Goal: Transaction & Acquisition: Obtain resource

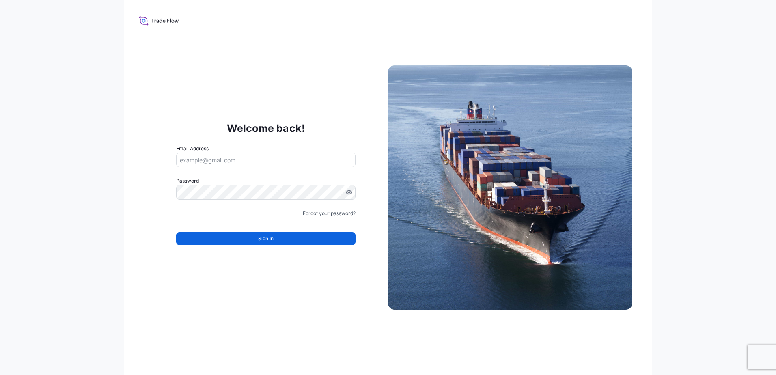
click at [303, 163] on input "Email Address" at bounding box center [265, 160] width 179 height 15
type input "[EMAIL_ADDRESS][DOMAIN_NAME]"
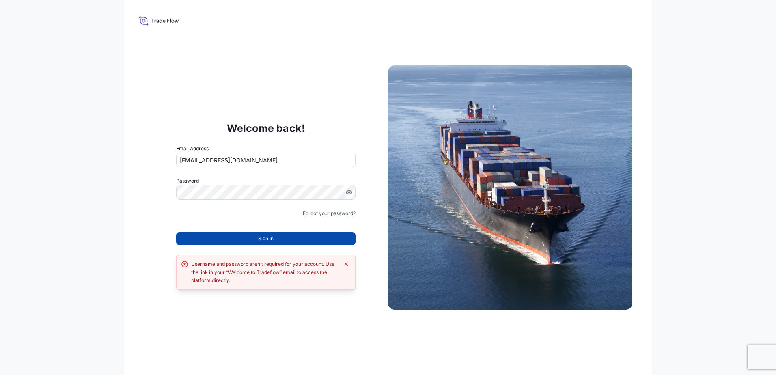
click at [290, 239] on button "Sign In" at bounding box center [265, 238] width 179 height 13
click at [315, 213] on link "Forgot your password?" at bounding box center [329, 213] width 53 height 8
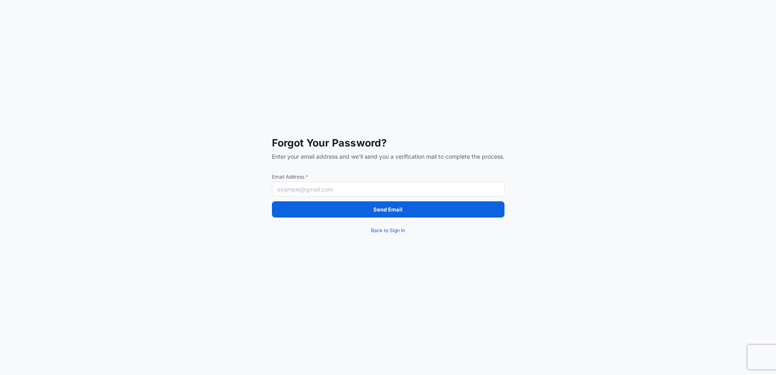
click at [299, 188] on input "Email Address *" at bounding box center [388, 189] width 232 height 15
type input "[EMAIL_ADDRESS][DOMAIN_NAME]"
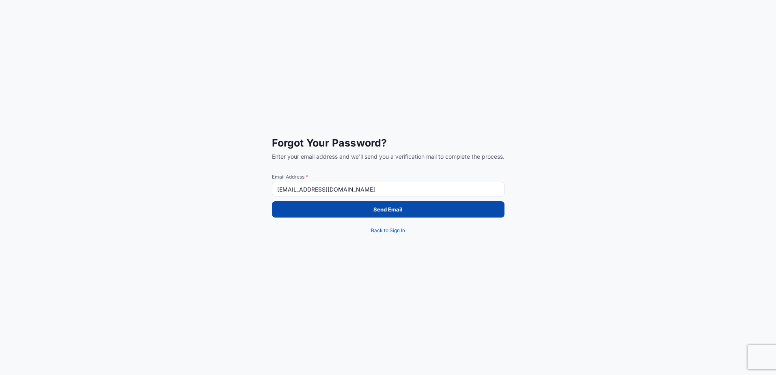
click at [362, 212] on button "Send Email" at bounding box center [388, 209] width 232 height 16
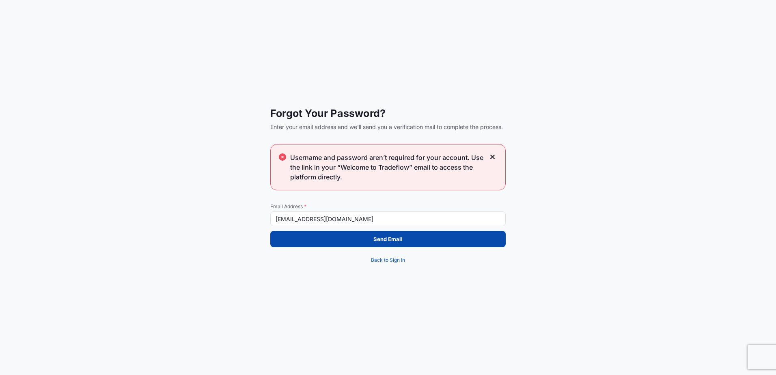
click at [377, 241] on p "Send Email" at bounding box center [387, 239] width 29 height 8
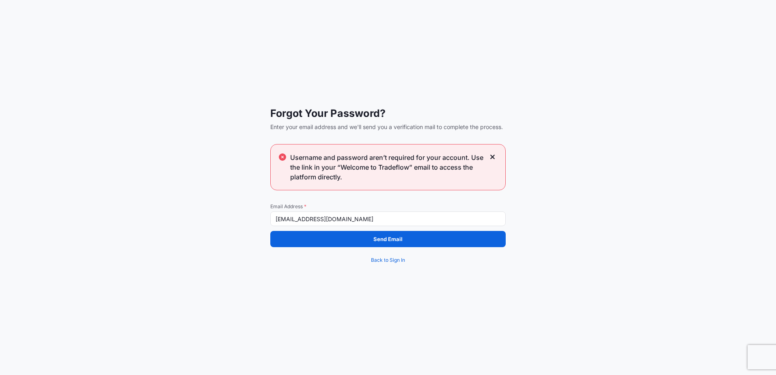
click at [495, 157] on div "Username and password aren’t required for your account. Use the link in your “W…" at bounding box center [387, 167] width 235 height 46
click at [493, 157] on icon at bounding box center [492, 157] width 4 height 4
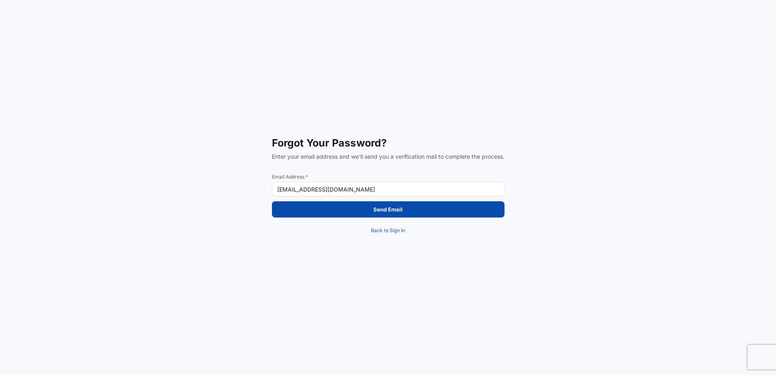
click at [382, 210] on p "Send Email" at bounding box center [387, 209] width 29 height 8
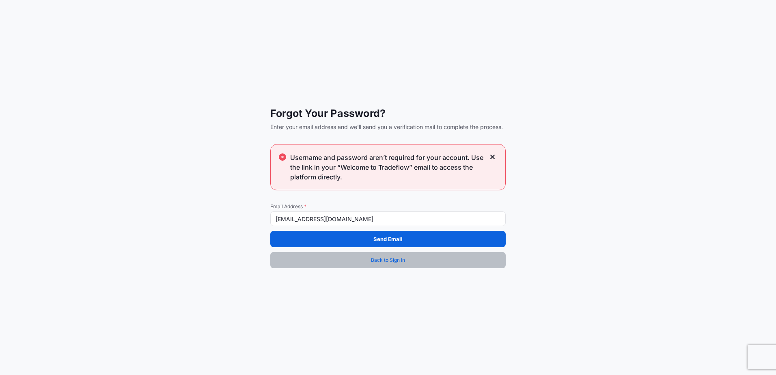
click at [374, 260] on span "Back to Sign In" at bounding box center [388, 260] width 34 height 8
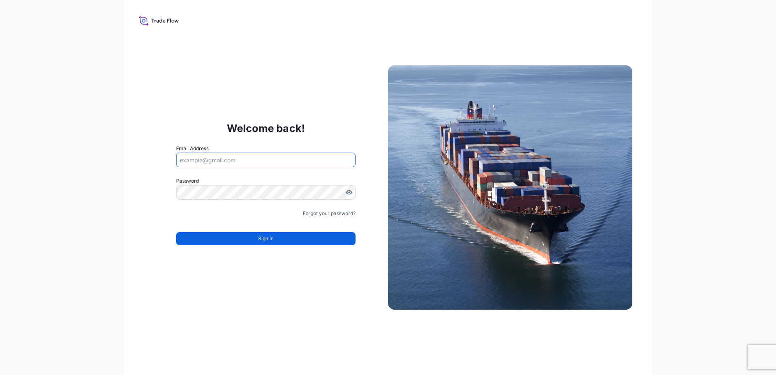
click at [199, 159] on input "Email Address" at bounding box center [265, 160] width 179 height 15
type input "[EMAIL_ADDRESS][DOMAIN_NAME]"
click at [262, 162] on input "Email Address" at bounding box center [265, 160] width 179 height 15
type input "[EMAIL_ADDRESS][DOMAIN_NAME]"
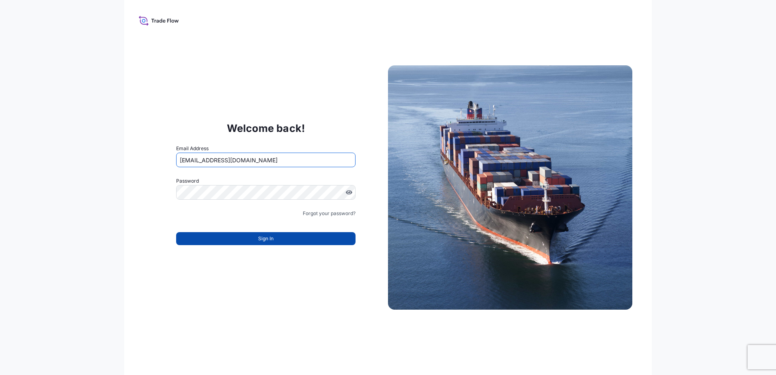
click at [261, 240] on span "Sign In" at bounding box center [265, 239] width 15 height 8
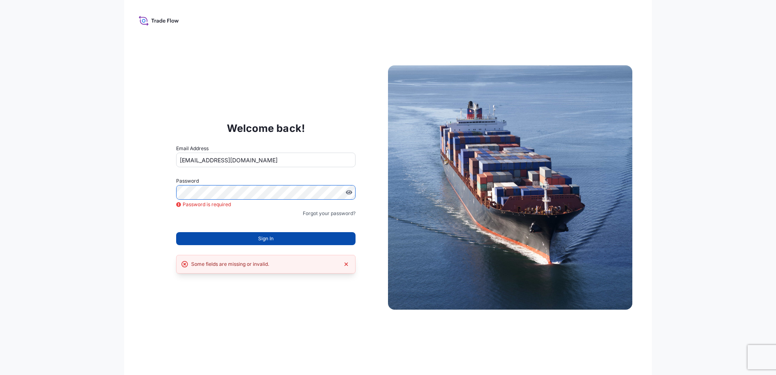
click at [293, 237] on button "Sign In" at bounding box center [265, 238] width 179 height 13
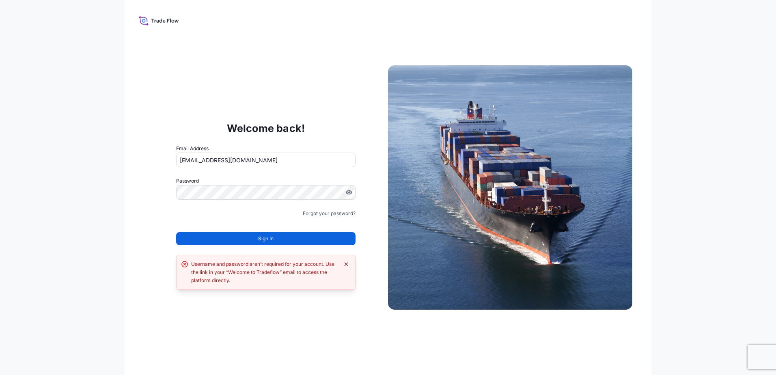
click at [348, 265] on icon "Dismiss error" at bounding box center [346, 264] width 6 height 6
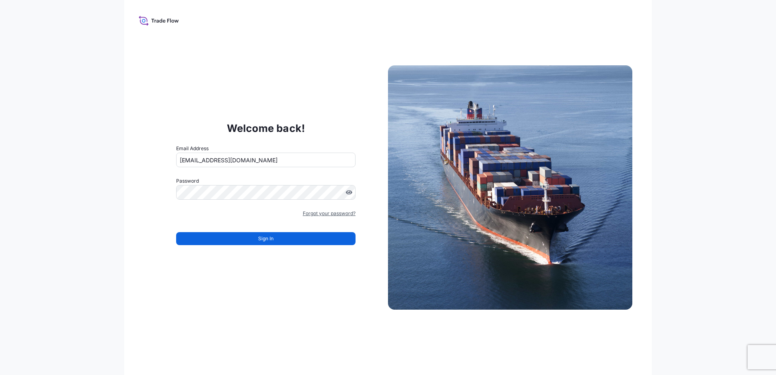
click at [335, 214] on link "Forgot your password?" at bounding box center [329, 213] width 53 height 8
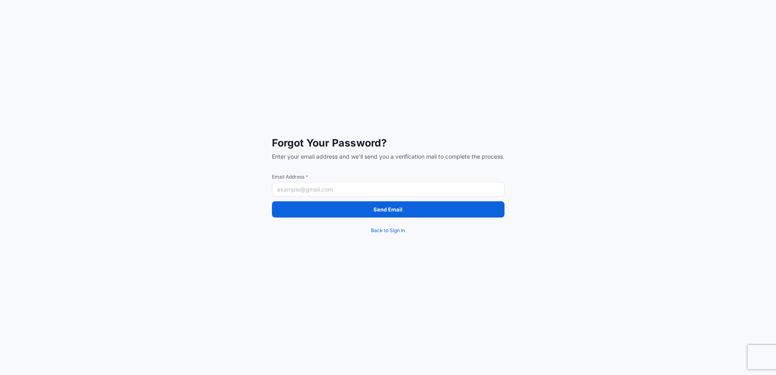
click at [313, 187] on input "Email Address *" at bounding box center [388, 189] width 232 height 15
type input "[EMAIL_ADDRESS][DOMAIN_NAME]"
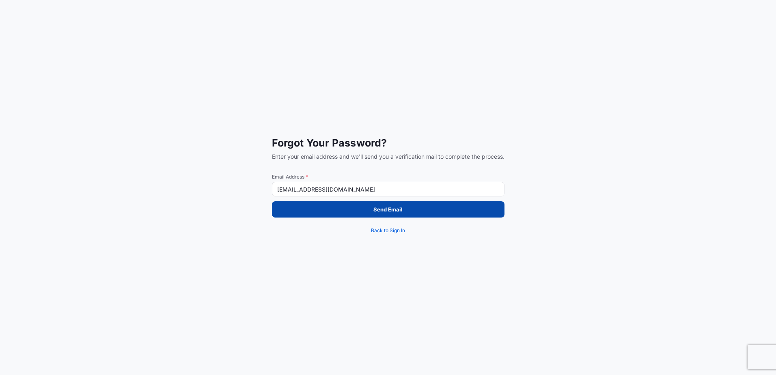
click at [381, 210] on p "Send Email" at bounding box center [387, 209] width 29 height 8
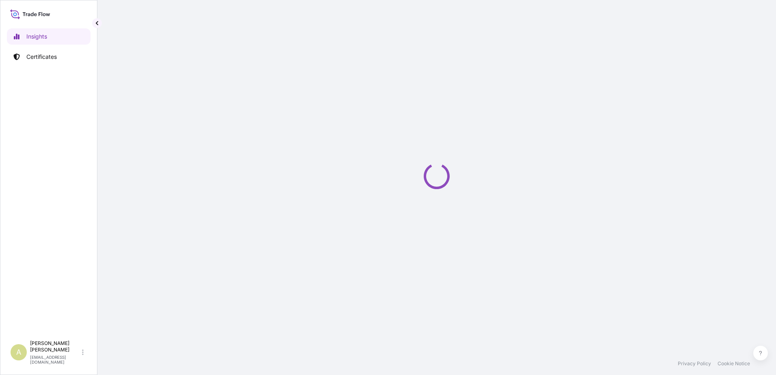
select select "2025"
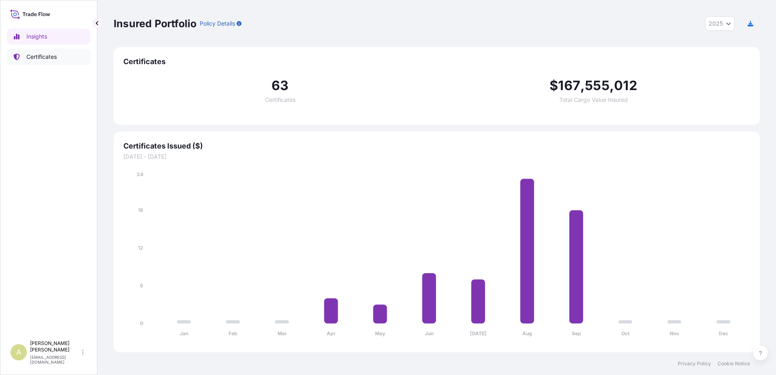
click at [34, 60] on p "Certificates" at bounding box center [41, 57] width 30 height 8
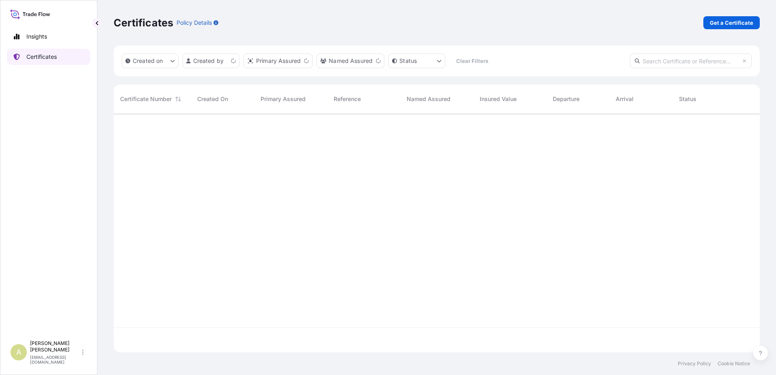
scroll to position [237, 640]
click at [716, 22] on p "Get a Certificate" at bounding box center [731, 23] width 43 height 8
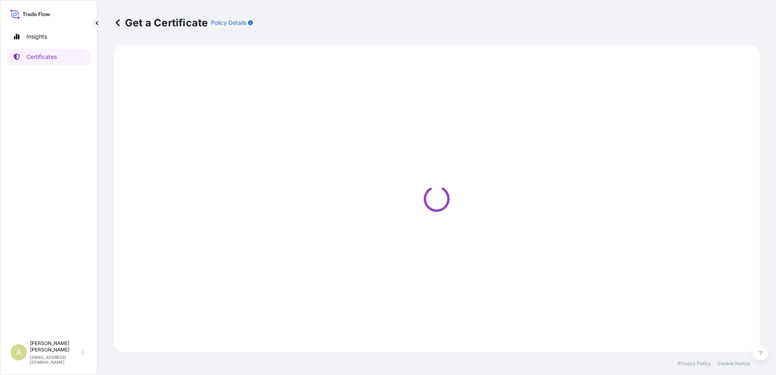
select select "Sea"
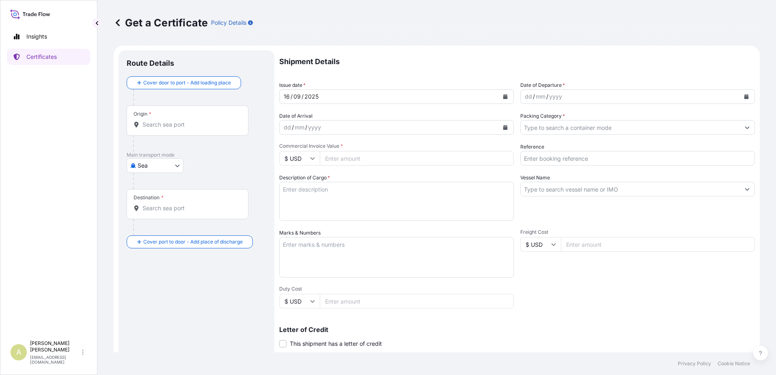
click at [298, 17] on div "Get a Certificate Policy Details" at bounding box center [437, 22] width 646 height 13
click at [744, 96] on icon "Calendar" at bounding box center [746, 96] width 5 height 5
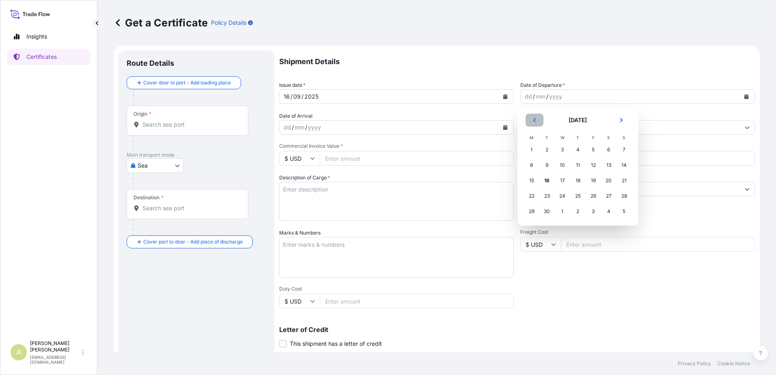
click at [534, 120] on icon "Previous" at bounding box center [534, 120] width 2 height 4
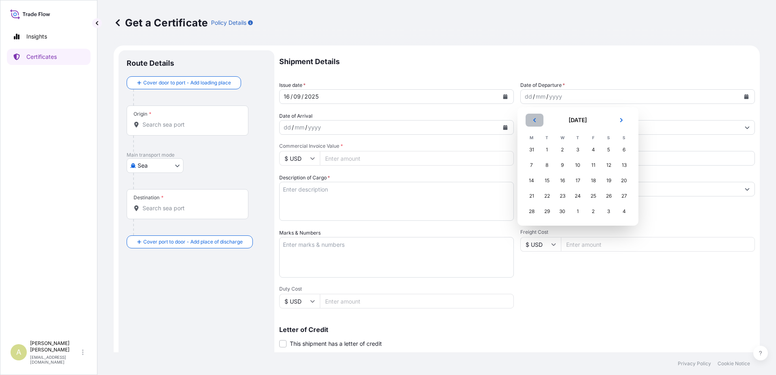
click at [534, 120] on icon "Previous" at bounding box center [534, 120] width 2 height 4
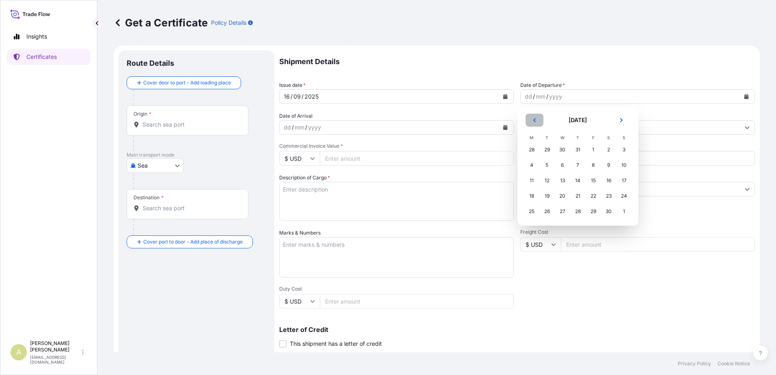
click at [534, 120] on icon "Previous" at bounding box center [534, 120] width 2 height 4
click at [622, 180] on div "20" at bounding box center [624, 180] width 15 height 15
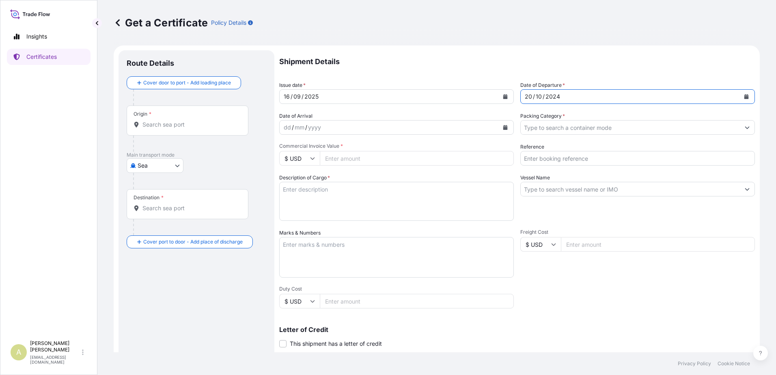
click at [355, 127] on div "dd / mm / yyyy" at bounding box center [389, 127] width 219 height 15
click at [503, 128] on icon "Calendar" at bounding box center [505, 127] width 4 height 5
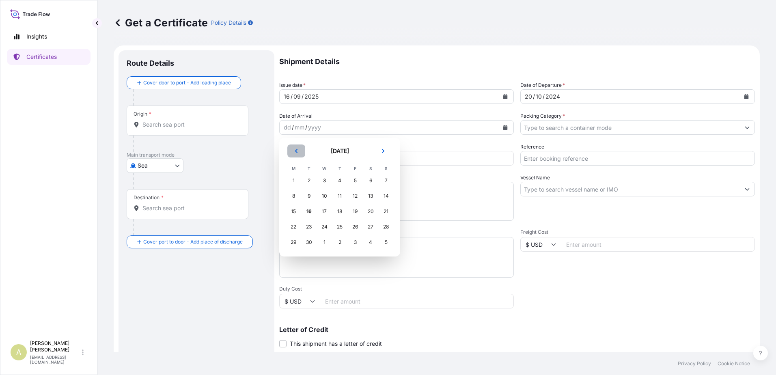
click at [298, 155] on button "Previous" at bounding box center [296, 150] width 18 height 13
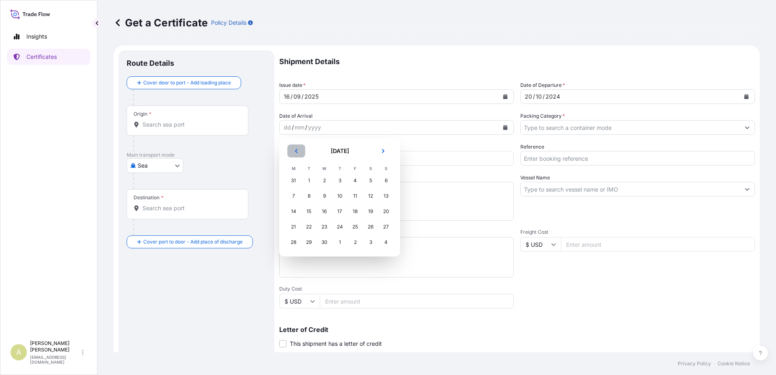
click at [298, 155] on button "Previous" at bounding box center [296, 150] width 18 height 13
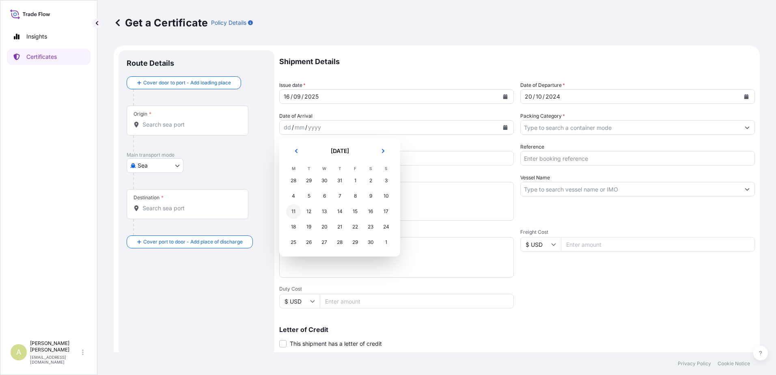
click at [291, 211] on div "11" at bounding box center [293, 211] width 15 height 15
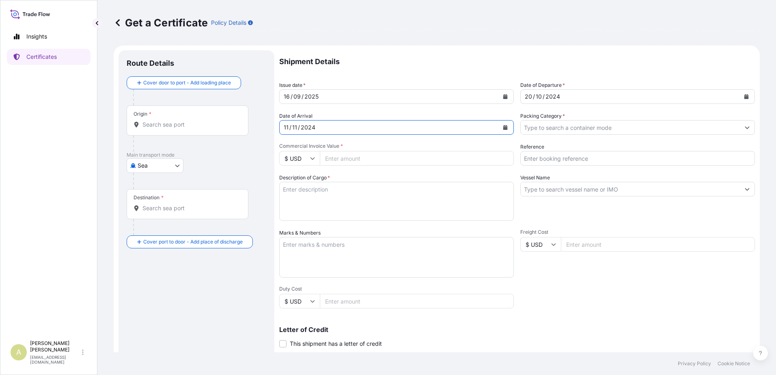
click at [625, 127] on input "Packing Category *" at bounding box center [630, 127] width 219 height 15
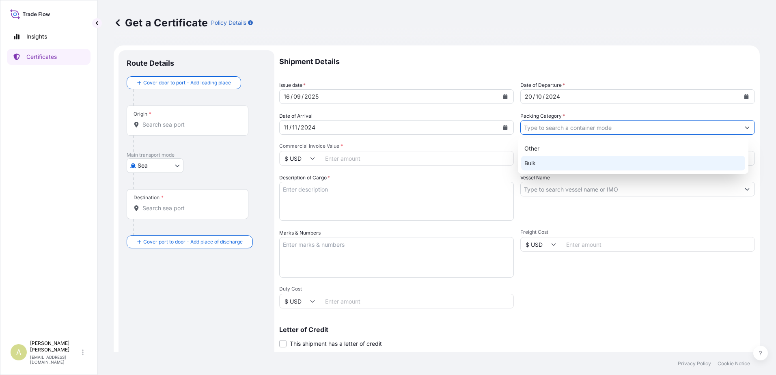
click at [573, 165] on div "Bulk" at bounding box center [633, 163] width 224 height 15
type input "Bulk"
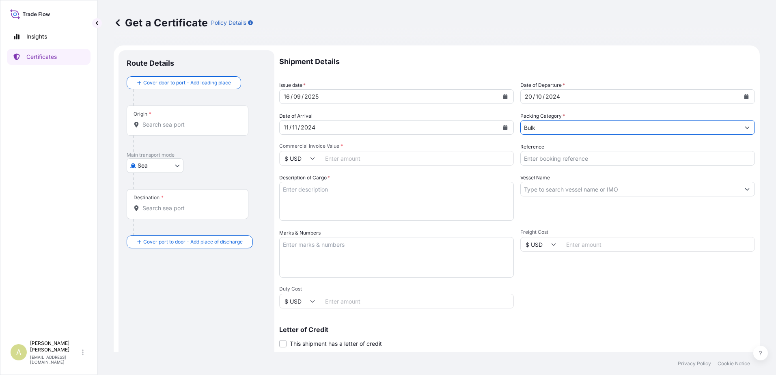
click at [359, 158] on input "Commercial Invoice Value *" at bounding box center [417, 158] width 194 height 15
type input "58011408"
click at [584, 161] on input "Reference" at bounding box center [637, 158] width 235 height 15
type input "20241002"
click at [433, 192] on textarea "Description of Cargo *" at bounding box center [396, 201] width 235 height 39
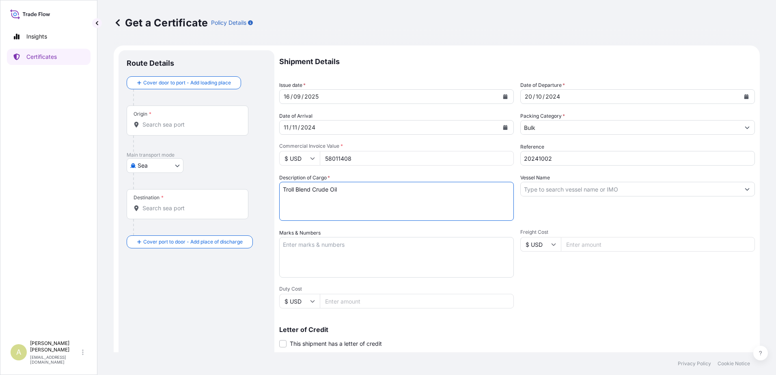
type textarea "Troll Blend Crude Oil"
click at [613, 192] on input "Vessel Name" at bounding box center [630, 189] width 219 height 15
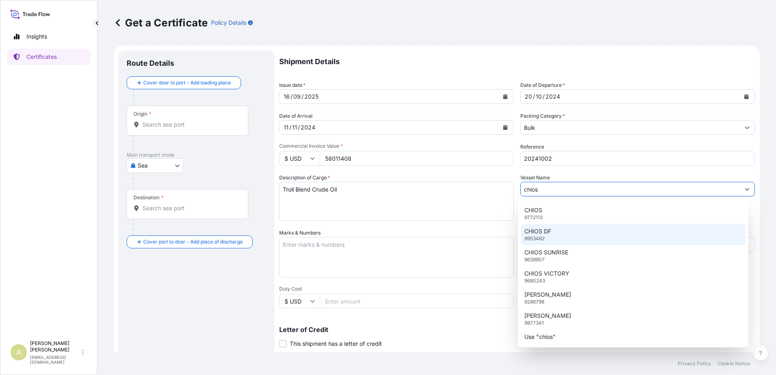
click at [555, 235] on div "CHIOS DF 9953482" at bounding box center [633, 234] width 224 height 21
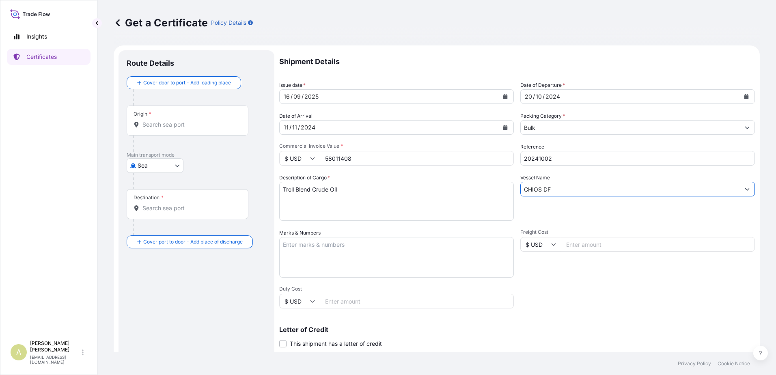
type input "CHIOS DF"
click at [602, 245] on input "Freight Cost" at bounding box center [658, 244] width 194 height 15
click at [630, 245] on input "Freight Cost" at bounding box center [658, 244] width 194 height 15
type input "709578"
click at [395, 303] on input "Duty Cost" at bounding box center [417, 301] width 194 height 15
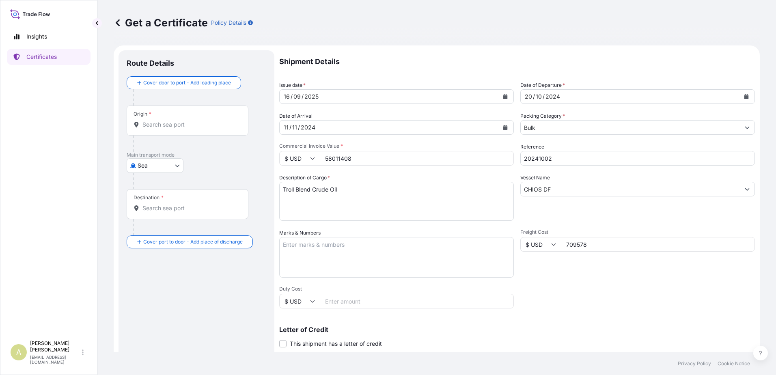
drag, startPoint x: 342, startPoint y: 299, endPoint x: 400, endPoint y: 297, distance: 57.6
click at [342, 299] on input "Duty Cost" at bounding box center [417, 301] width 194 height 15
type input "68898"
click at [166, 124] on input "Origin *" at bounding box center [190, 125] width 96 height 8
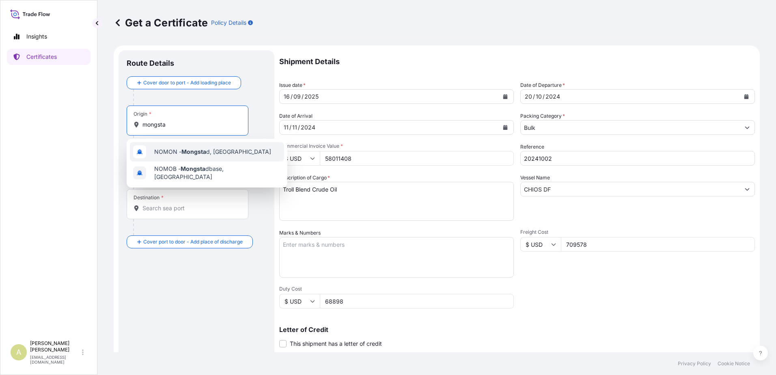
click at [232, 153] on span "NOMON - Mongsta d, Norway" at bounding box center [212, 152] width 117 height 8
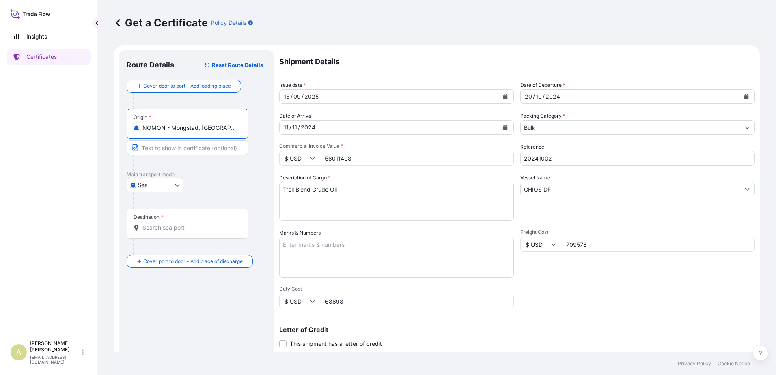
type input "NOMON - Mongstad, Norway"
click at [161, 186] on body "2 options available. Insights Certificates A Anders Hoiland ahoil@equinor.com G…" at bounding box center [388, 187] width 776 height 375
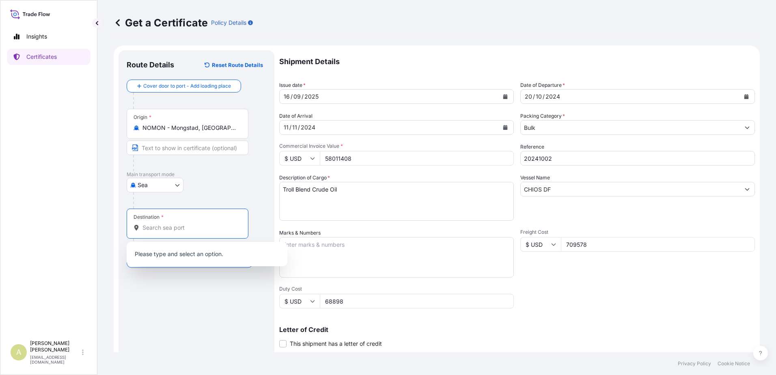
click at [193, 224] on input "Destination *" at bounding box center [190, 228] width 96 height 8
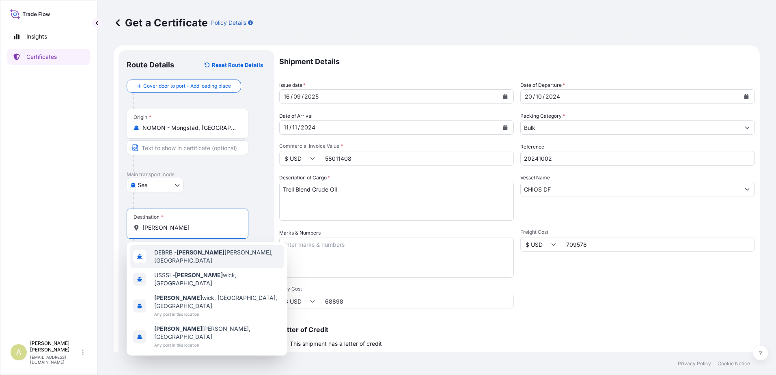
click at [201, 256] on span "DEBRB - Bruns buttel, Germany" at bounding box center [217, 256] width 127 height 16
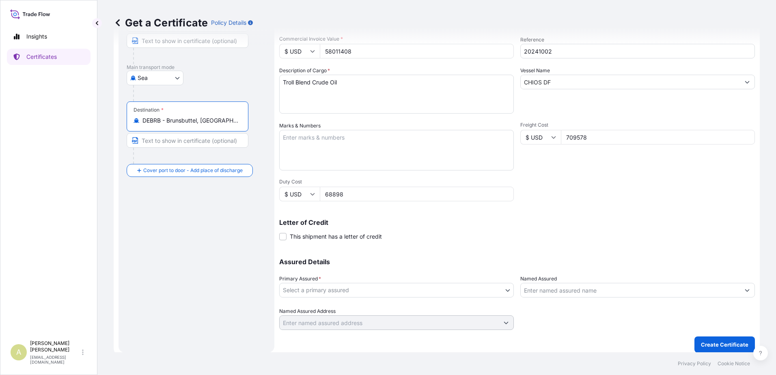
scroll to position [112, 0]
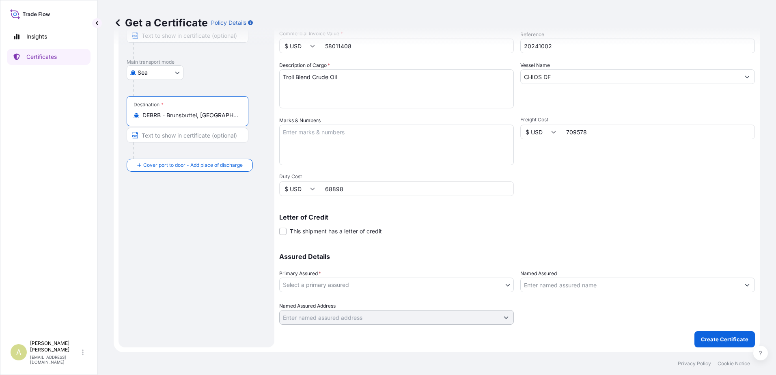
type input "DEBRB - Brunsbuttel, Germany"
click at [320, 282] on body "Insights Certificates A Anders Hoiland ahoil@equinor.com Get a Certificate Poli…" at bounding box center [388, 187] width 776 height 375
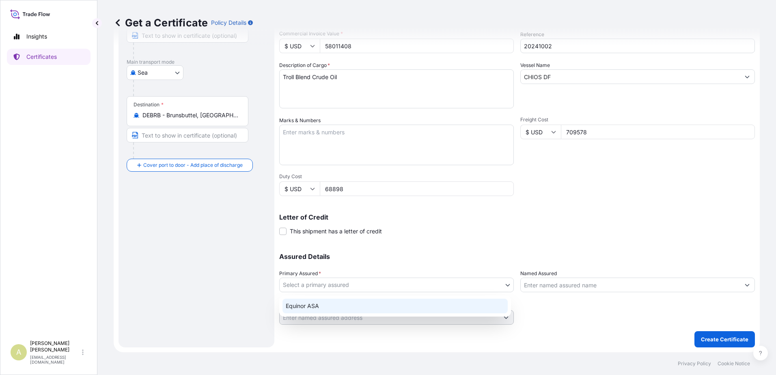
click at [331, 306] on div "Equinor ASA" at bounding box center [394, 306] width 225 height 15
select select "31491"
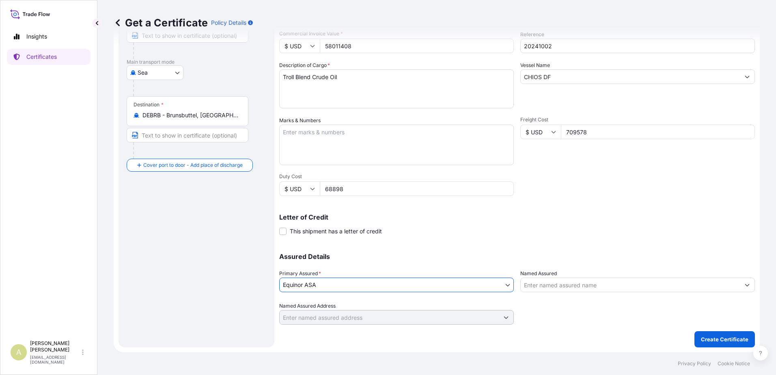
click at [624, 285] on input "Named Assured" at bounding box center [630, 285] width 219 height 15
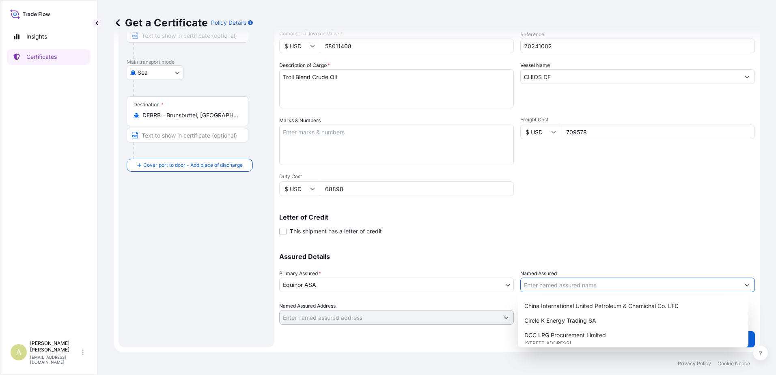
click at [611, 259] on p "Assured Details" at bounding box center [517, 256] width 476 height 6
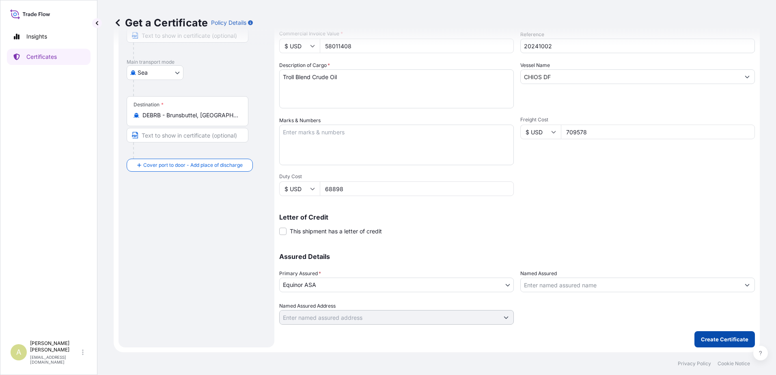
click at [711, 340] on p "Create Certificate" at bounding box center [724, 339] width 47 height 8
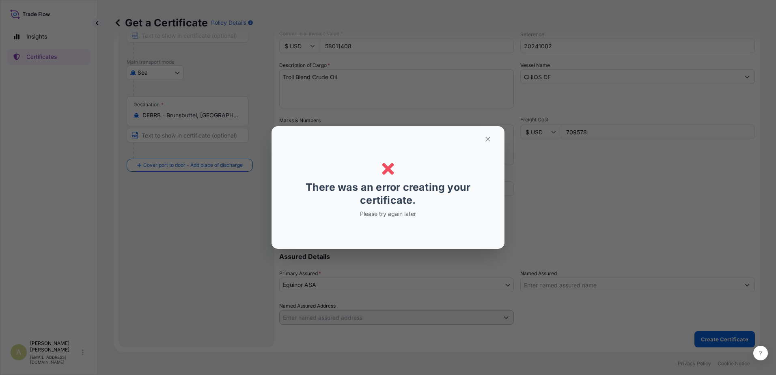
click at [347, 134] on div "Error There was an error creating your certificate. Please try again later" at bounding box center [388, 188] width 195 height 110
drag, startPoint x: 430, startPoint y: 140, endPoint x: 546, endPoint y: 186, distance: 125.3
click at [546, 186] on div "Error Error There was an error creating your certificate. Please try again later" at bounding box center [388, 187] width 776 height 375
drag, startPoint x: 546, startPoint y: 186, endPoint x: 424, endPoint y: 183, distance: 121.7
click at [410, 179] on div "Error There was an error creating your certificate. Please try again later" at bounding box center [388, 188] width 195 height 110
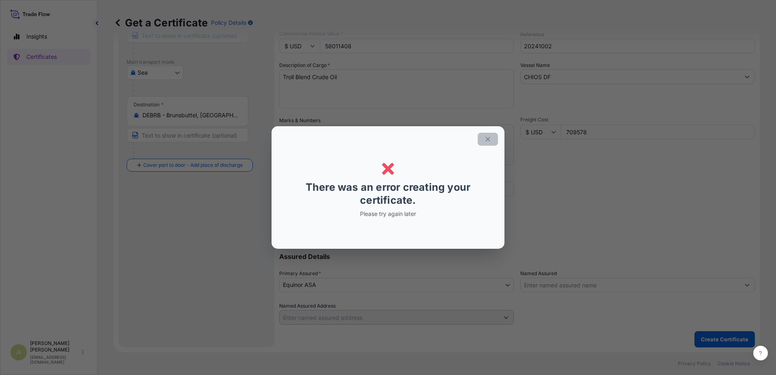
click at [488, 137] on icon "button" at bounding box center [487, 139] width 7 height 7
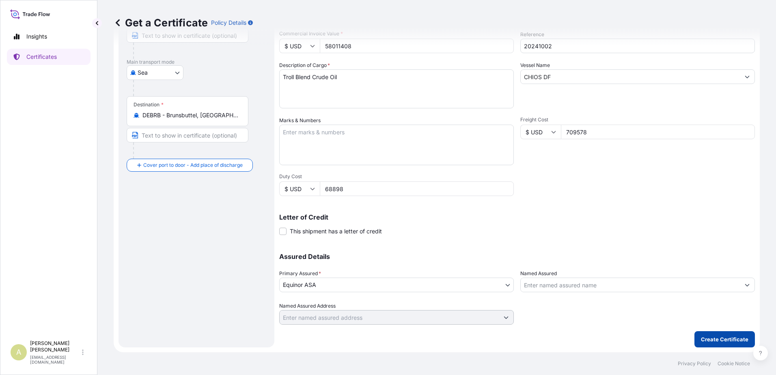
click at [710, 342] on p "Create Certificate" at bounding box center [724, 339] width 47 height 8
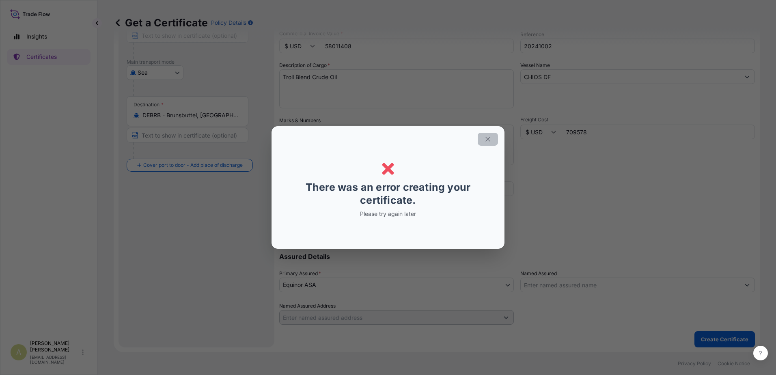
click at [489, 140] on icon "button" at bounding box center [487, 139] width 7 height 7
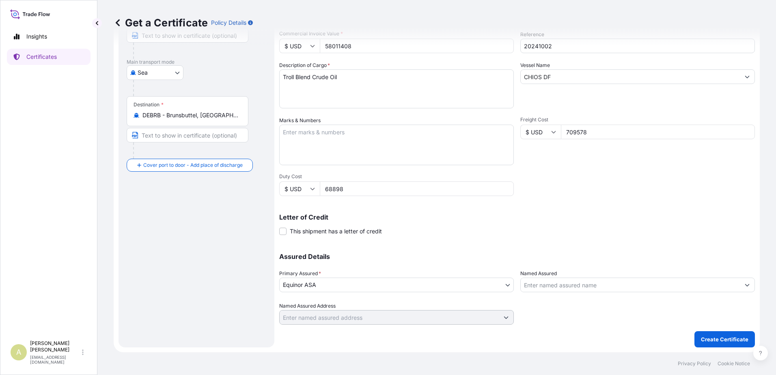
click at [608, 202] on div "Shipment Details Issue date * 16 / 09 / 2025 Date of Departure * 20 / 10 / 2024…" at bounding box center [517, 131] width 476 height 387
click at [575, 284] on input "Named Assured" at bounding box center [630, 285] width 219 height 15
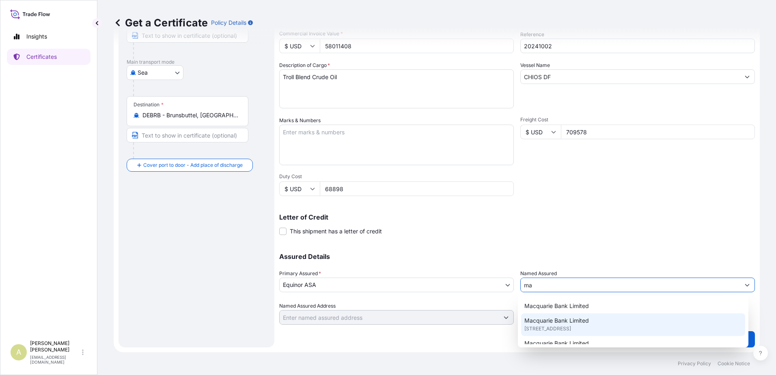
click at [571, 328] on span "28 Ropemaker St, London, United Kingdom" at bounding box center [547, 329] width 47 height 8
type input "Macquarie Bank Limited"
type input "28 Ropemaker St, London, UK"
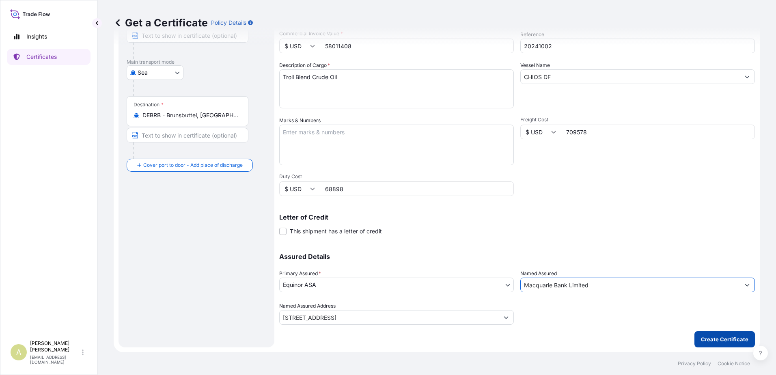
type input "Macquarie Bank Limited"
click at [725, 341] on p "Create Certificate" at bounding box center [724, 339] width 47 height 8
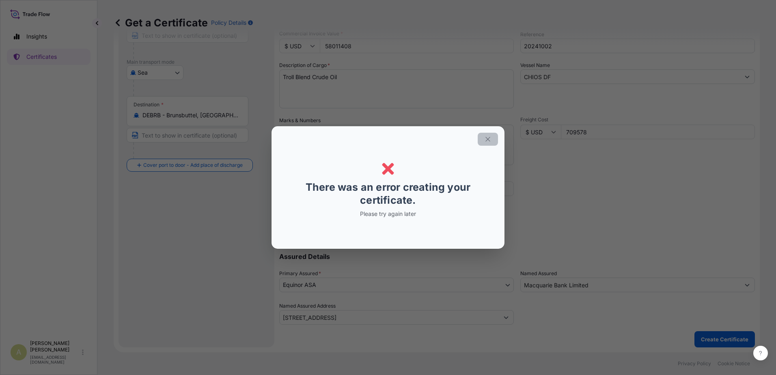
click at [489, 138] on icon "button" at bounding box center [487, 139] width 7 height 7
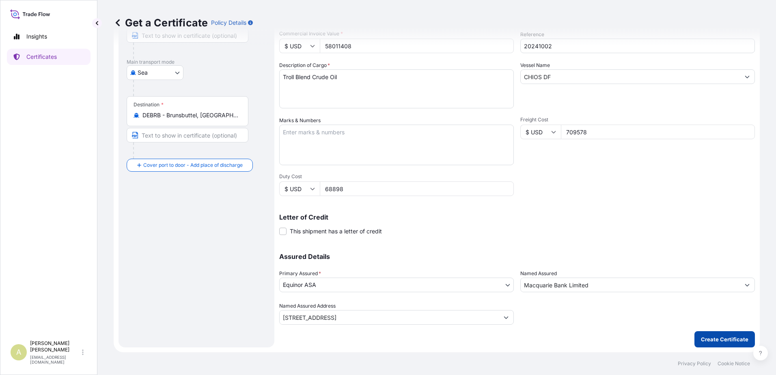
click at [728, 340] on p "Create Certificate" at bounding box center [724, 339] width 47 height 8
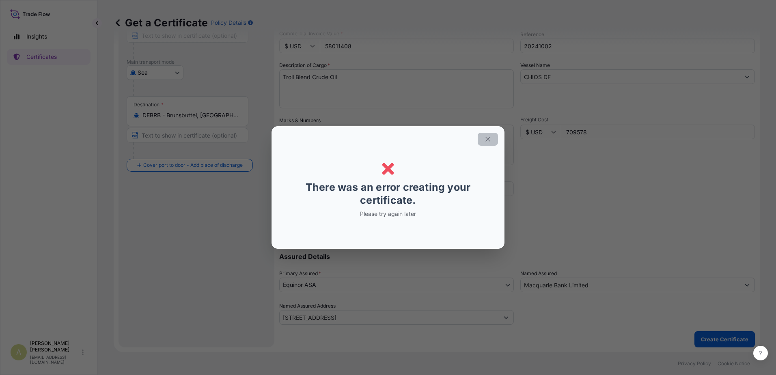
click at [503, 140] on section "Error Error There was an error creating your certificate. Please try again later" at bounding box center [387, 187] width 233 height 123
click at [494, 140] on button "button" at bounding box center [488, 139] width 20 height 13
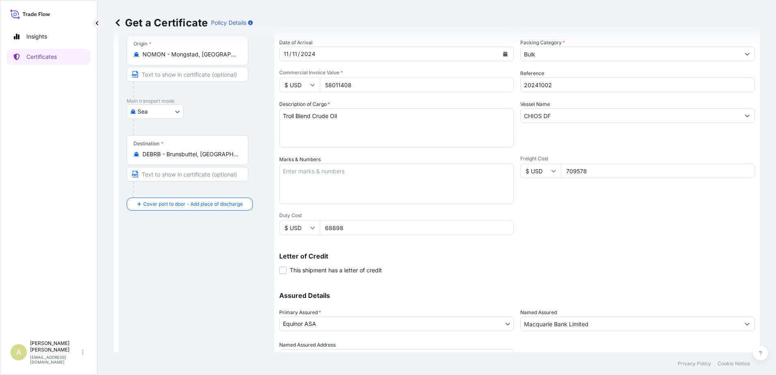
scroll to position [0, 0]
